Goal: Task Accomplishment & Management: Complete application form

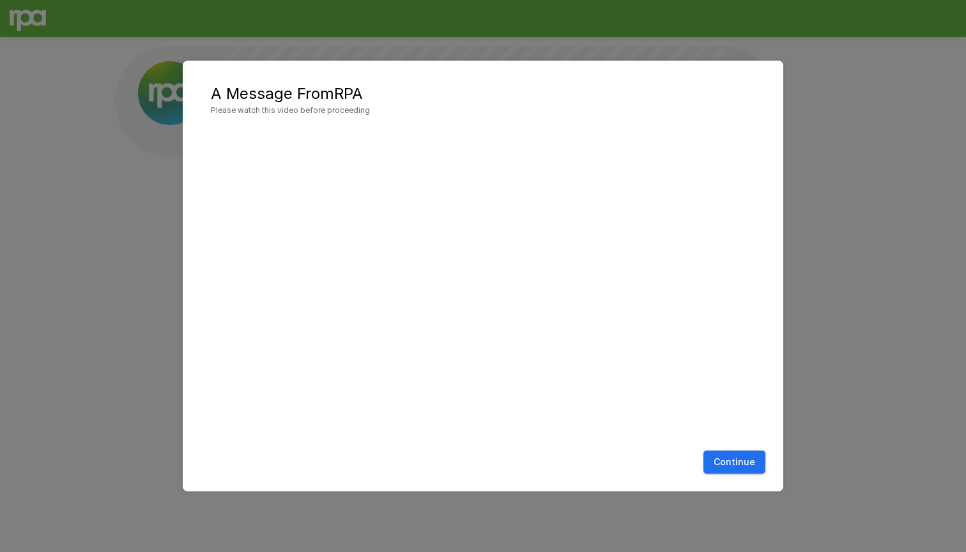
click at [733, 469] on button "Continue" at bounding box center [734, 463] width 62 height 24
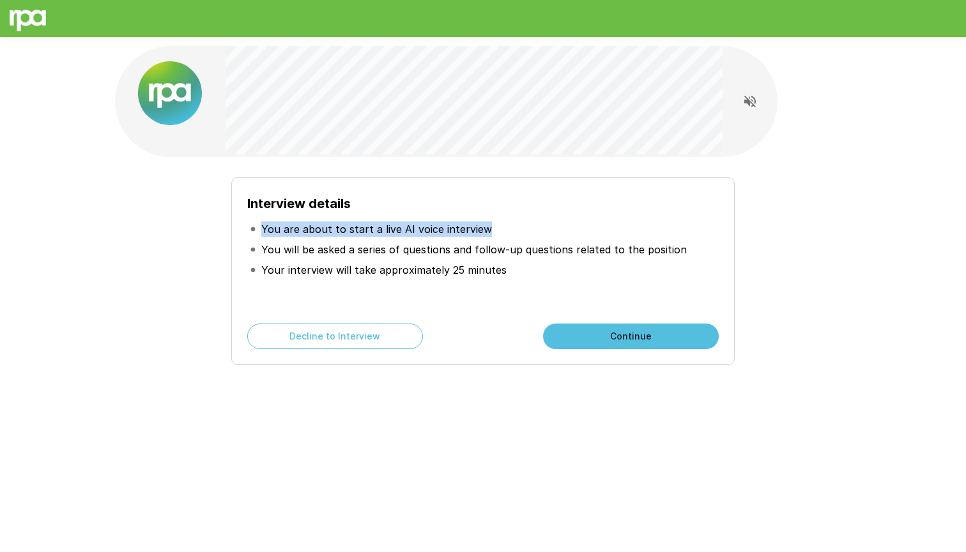
drag, startPoint x: 260, startPoint y: 227, endPoint x: 498, endPoint y: 233, distance: 238.3
click at [499, 233] on li "You are about to start a live AI voice interview" at bounding box center [482, 229] width 471 height 20
copy p "You are about to start a live AI voice interview"
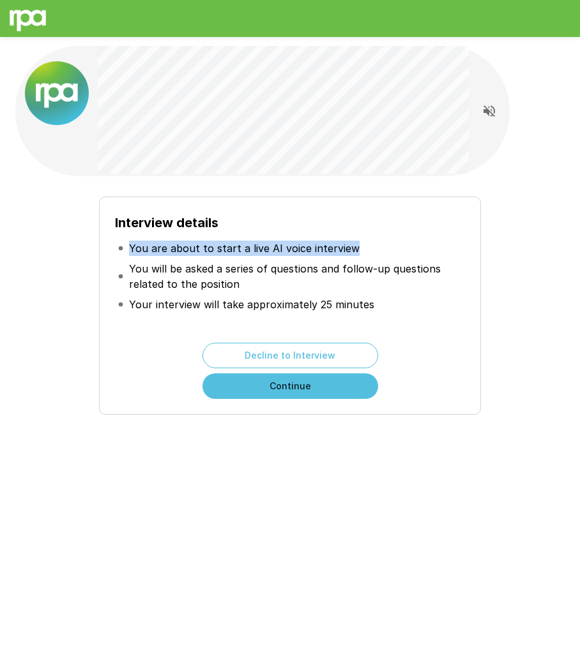
click at [294, 385] on button "Continue" at bounding box center [290, 387] width 176 height 26
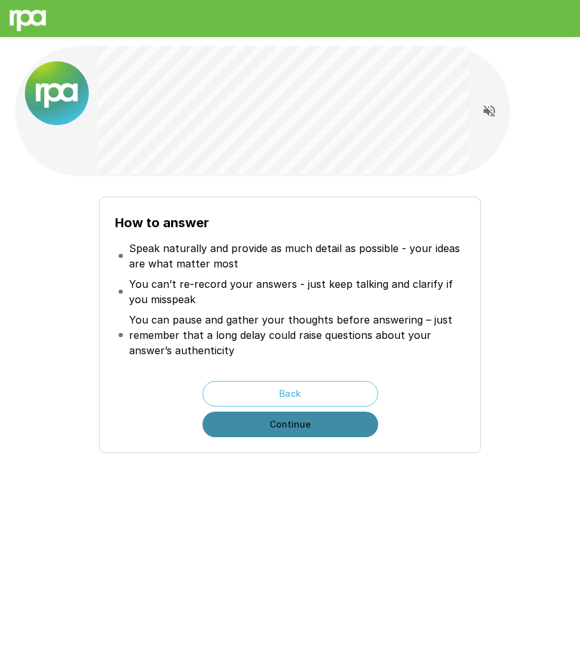
click at [276, 432] on button "Continue" at bounding box center [290, 425] width 176 height 26
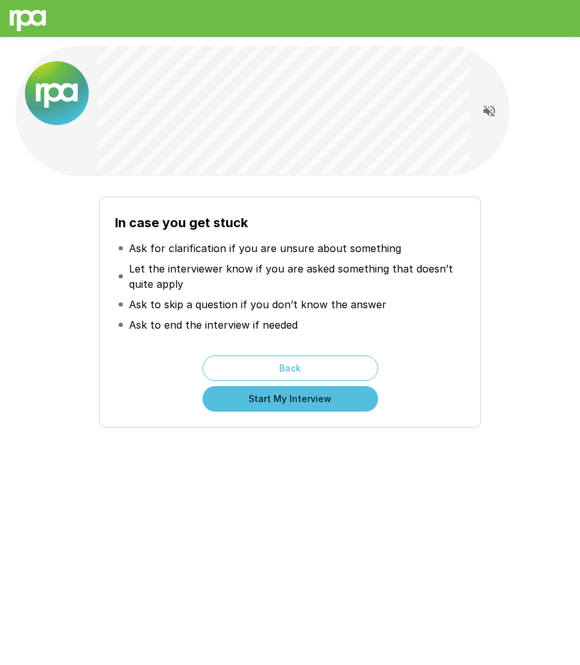
click at [289, 397] on button "Start My Interview" at bounding box center [290, 399] width 176 height 26
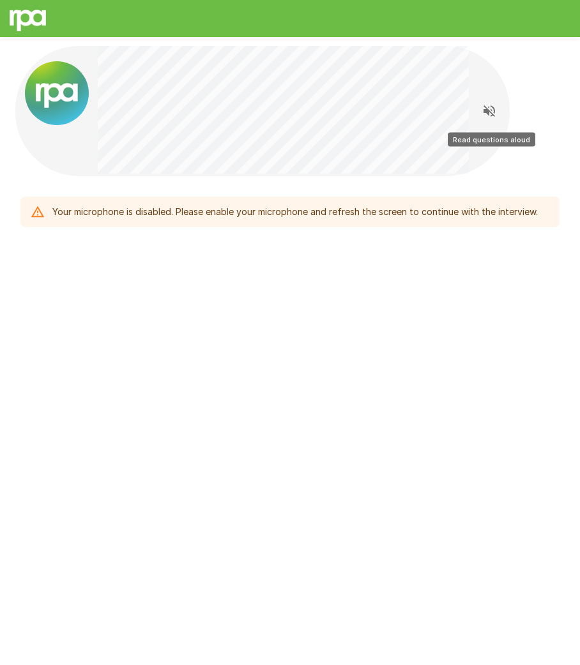
click at [489, 109] on icon "Read questions aloud" at bounding box center [489, 110] width 15 height 15
click at [468, 211] on div "Your microphone is disabled. Please enable your microphone and refresh the scre…" at bounding box center [294, 212] width 485 height 23
click at [496, 106] on icon "Stop reading questions aloud" at bounding box center [489, 110] width 15 height 15
click at [468, 241] on div "Your microphone is disabled. Please enable your microphone and refresh the scre…" at bounding box center [290, 167] width 580 height 335
click at [468, 215] on div "Your microphone is disabled. Please enable your microphone and refresh the scre…" at bounding box center [294, 212] width 485 height 23
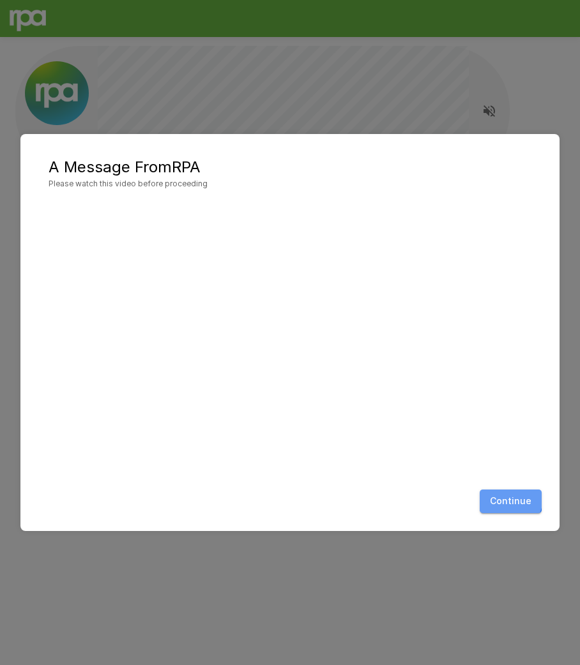
click at [507, 498] on button "Continue" at bounding box center [511, 502] width 62 height 24
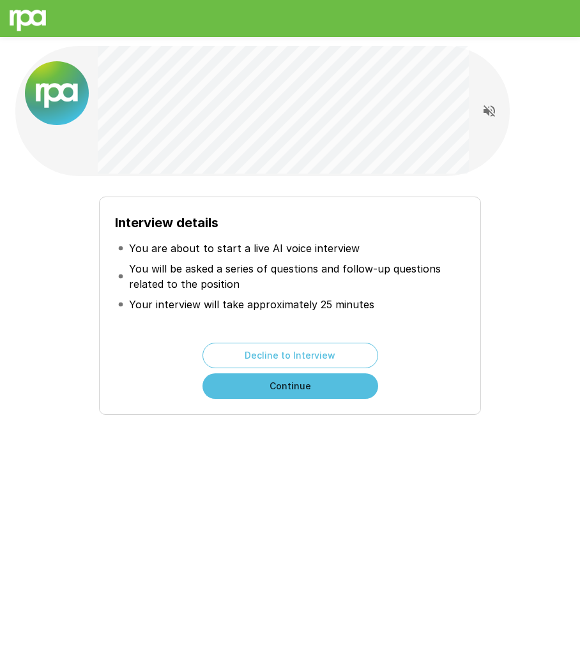
click at [337, 392] on button "Continue" at bounding box center [290, 387] width 176 height 26
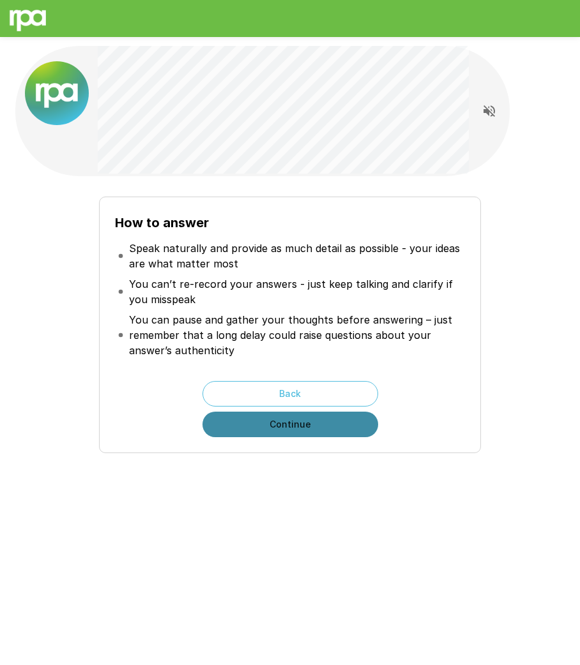
click at [328, 428] on button "Continue" at bounding box center [290, 425] width 176 height 26
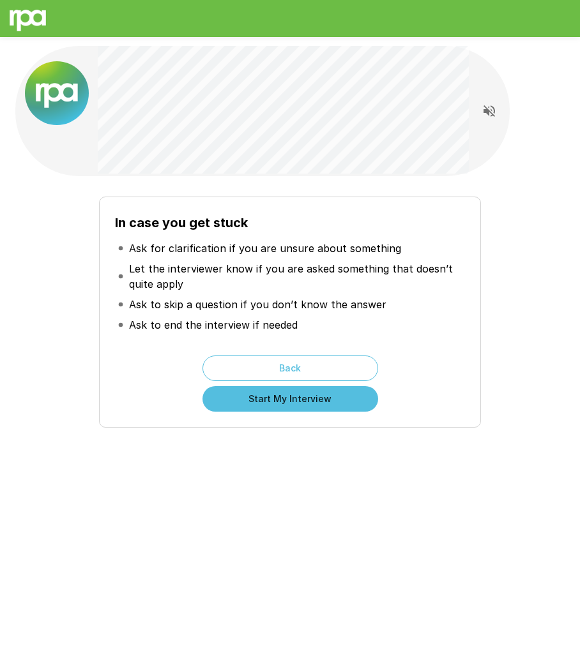
click at [329, 396] on button "Start My Interview" at bounding box center [290, 399] width 176 height 26
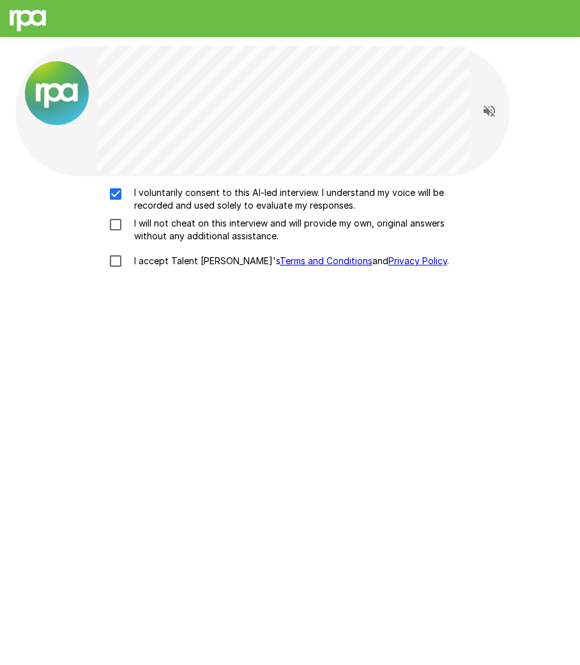
click at [121, 216] on div "I voluntarily consent to this AI-led interview. I understand my voice will be r…" at bounding box center [289, 230] width 539 height 88
